Goal: Complete application form: Complete application form

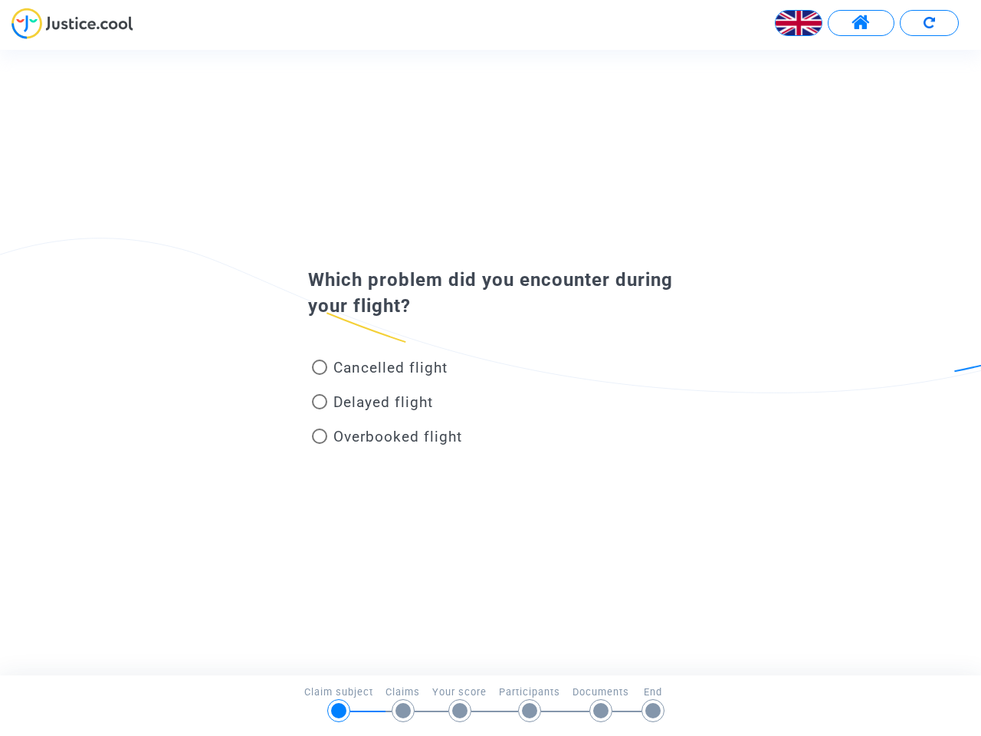
click at [799, 23] on img at bounding box center [799, 23] width 46 height 46
click at [861, 23] on span at bounding box center [861, 23] width 19 height 20
click at [929, 23] on div at bounding box center [490, 29] width 981 height 42
click at [491, 362] on div "Cancelled flight" at bounding box center [466, 370] width 338 height 34
click at [379, 370] on span "Cancelled flight" at bounding box center [390, 368] width 114 height 18
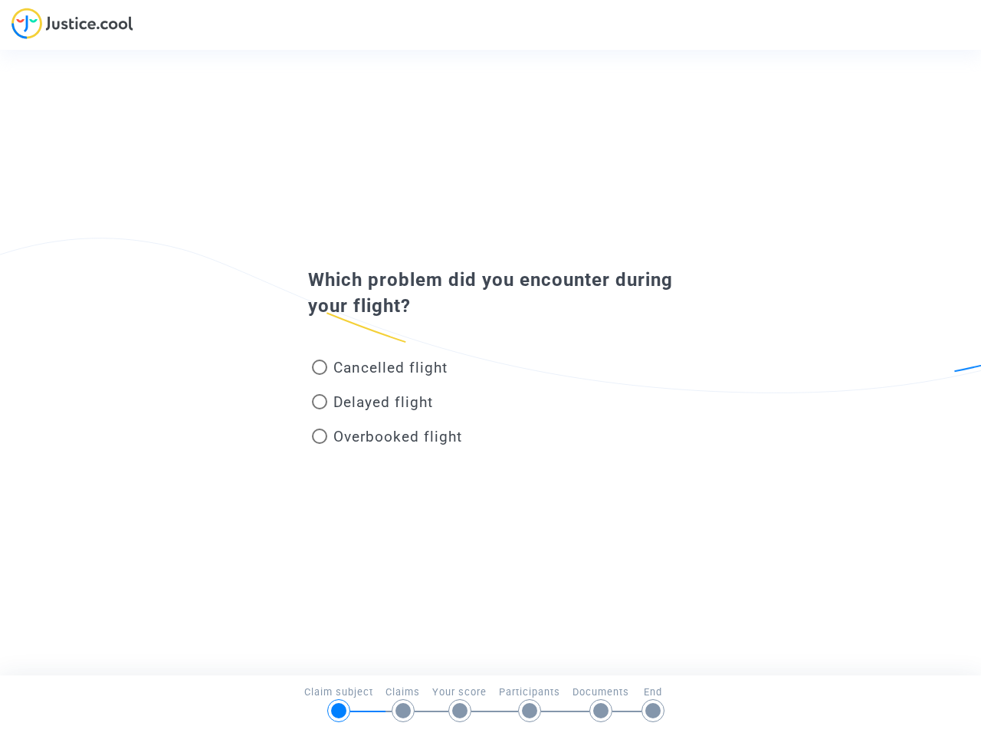
click at [320, 375] on input "Cancelled flight" at bounding box center [319, 375] width 1 height 1
radio input "true"
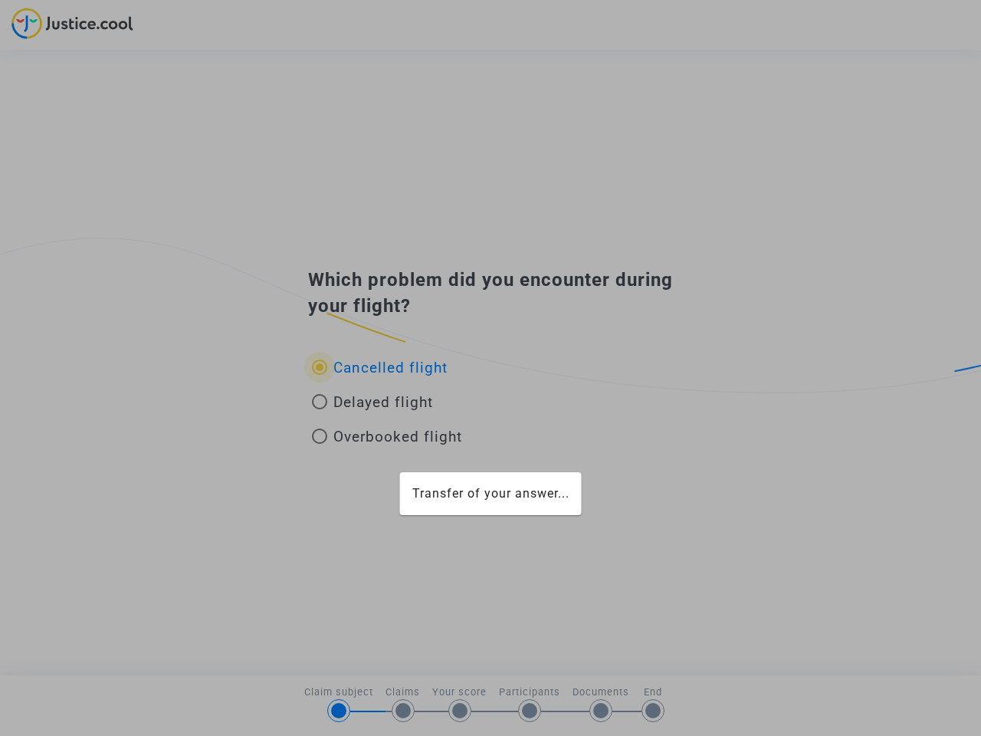
click at [379, 367] on div "Transfer of your answer..." at bounding box center [490, 368] width 981 height 736
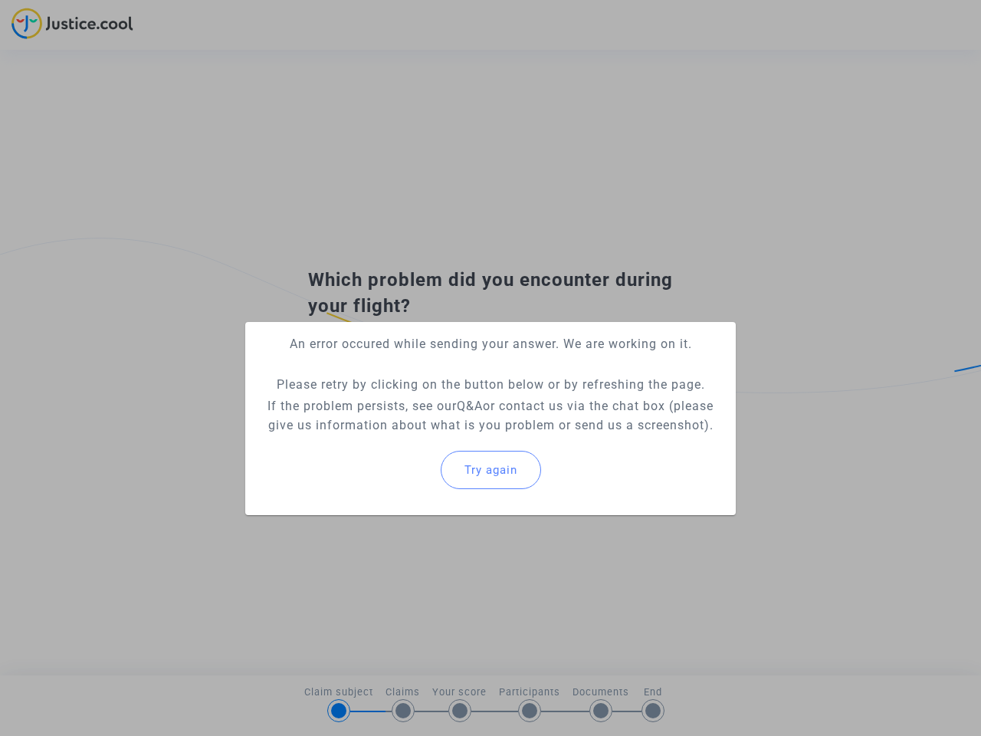
click at [373, 405] on p "If the problem persists, see our Q&A or contact us via the chat box (please giv…" at bounding box center [491, 415] width 466 height 38
click at [373, 402] on p "If the problem persists, see our Q&A or contact us via the chat box (please giv…" at bounding box center [491, 415] width 466 height 38
click at [387, 439] on div "Try again" at bounding box center [491, 470] width 466 height 66
click at [387, 436] on mat-card "An error occured while sending your answer. We are working on it. Please retry …" at bounding box center [490, 418] width 491 height 193
